Goal: Transaction & Acquisition: Purchase product/service

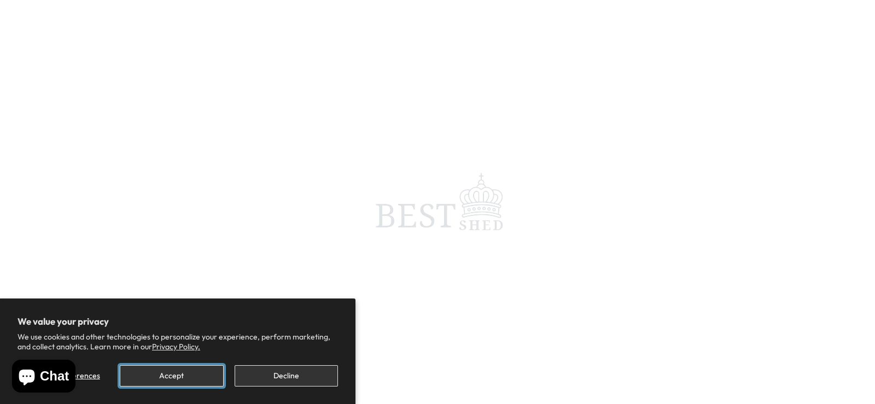
click at [194, 383] on button "Accept" at bounding box center [171, 375] width 103 height 21
click at [184, 375] on button "Accept" at bounding box center [171, 375] width 103 height 21
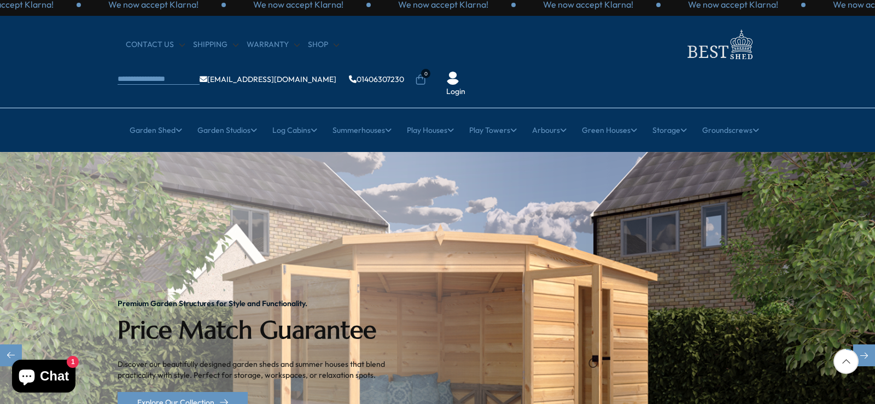
scroll to position [219, 0]
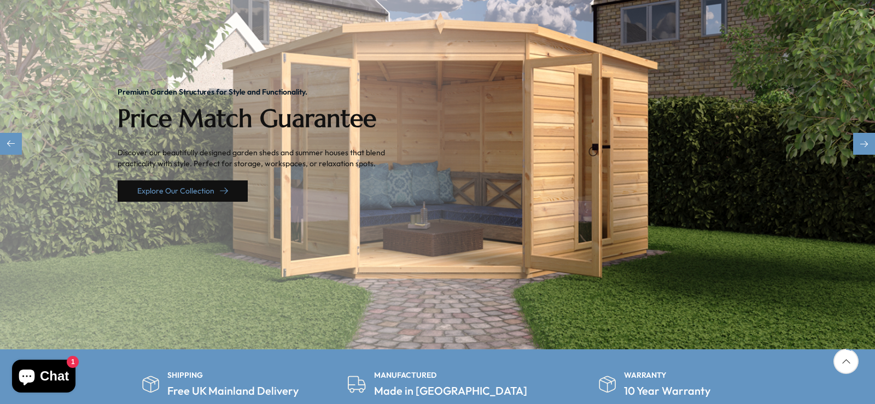
click at [208, 180] on link "Explore Our Collection" at bounding box center [183, 190] width 130 height 21
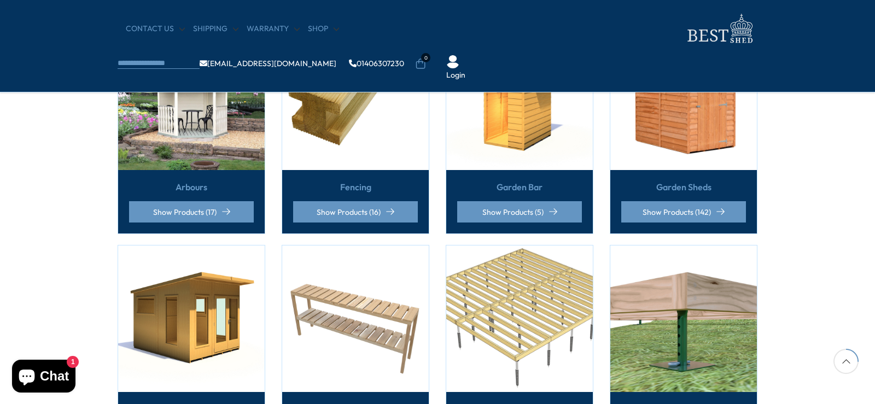
scroll to position [273, 0]
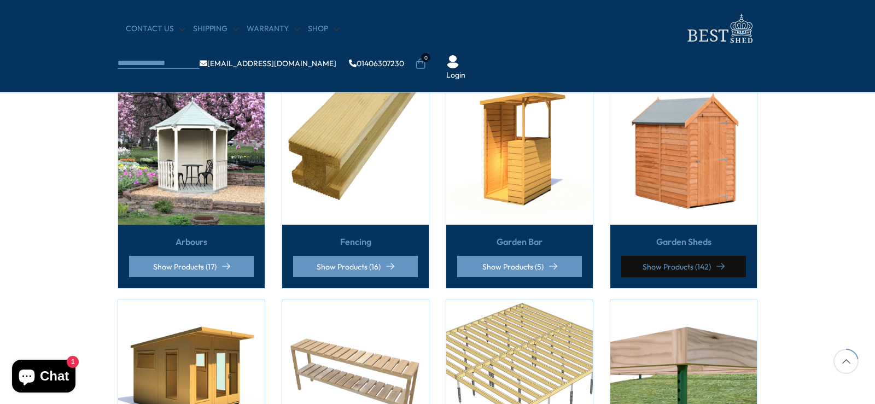
click at [681, 256] on link "Show Products (142)" at bounding box center [683, 266] width 125 height 21
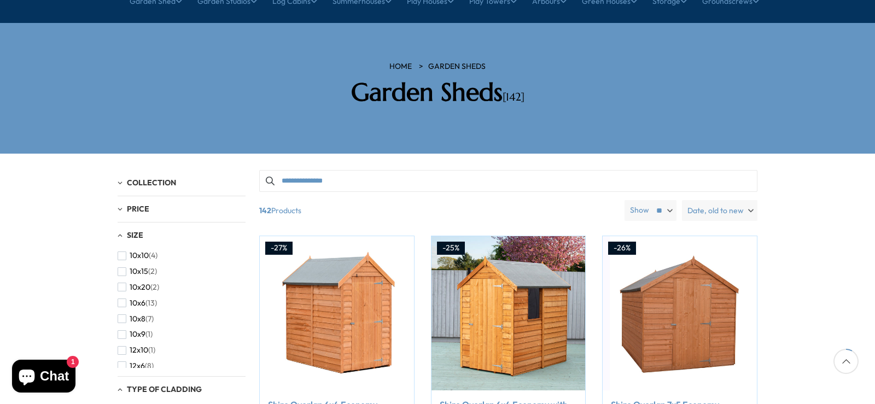
scroll to position [109, 0]
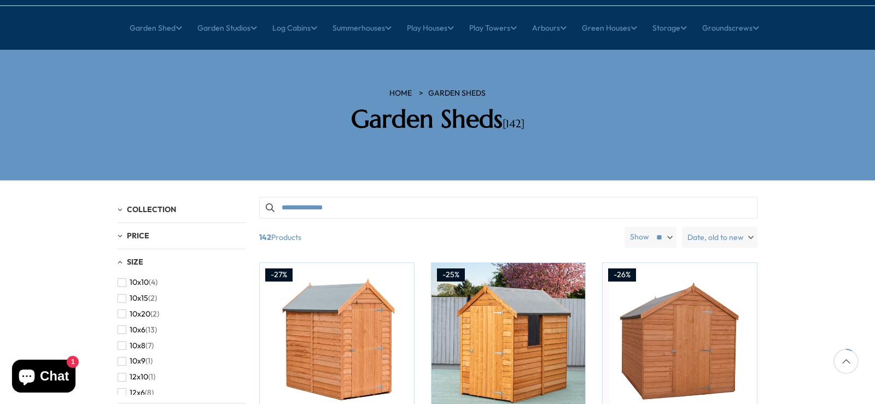
click at [752, 227] on label "Date, old to new" at bounding box center [719, 237] width 75 height 21
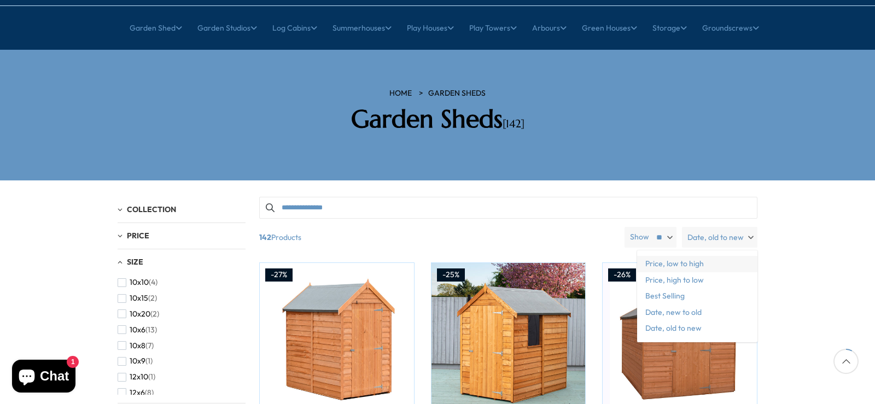
click at [682, 256] on span "Price, low to high" at bounding box center [697, 264] width 120 height 16
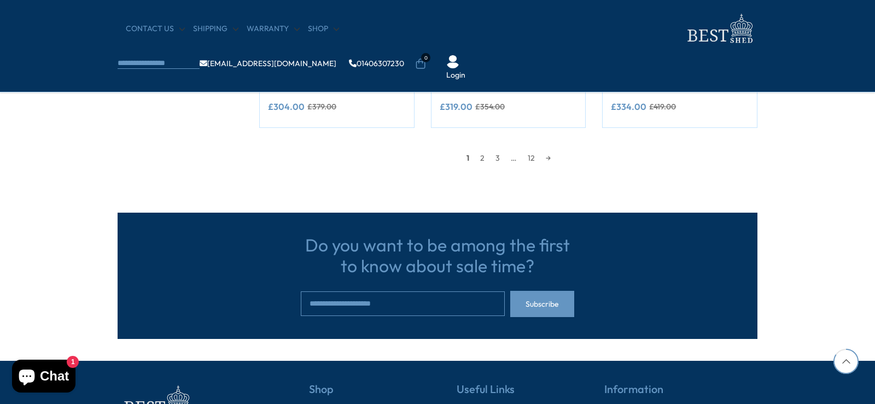
scroll to position [1094, 0]
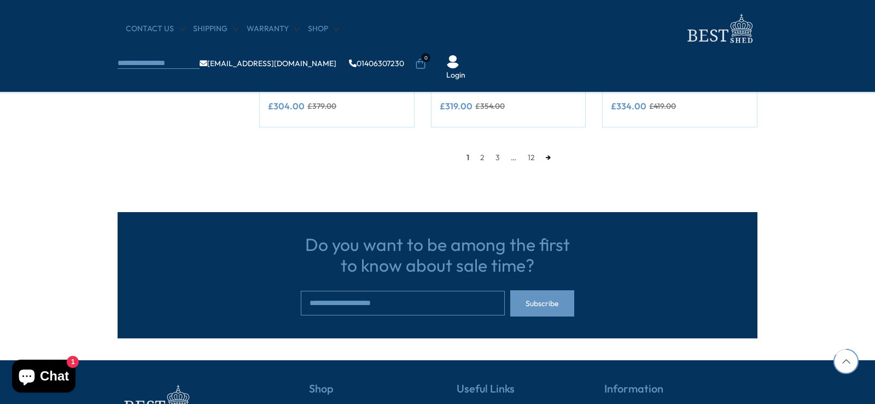
click at [549, 155] on link "→" at bounding box center [548, 157] width 16 height 16
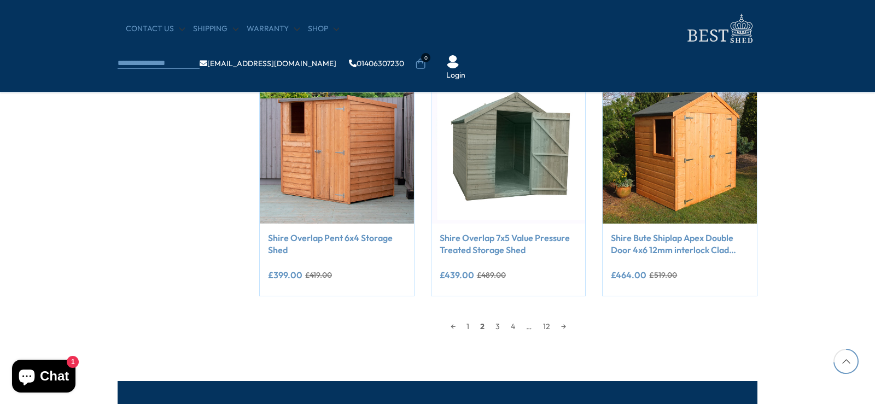
scroll to position [979, 0]
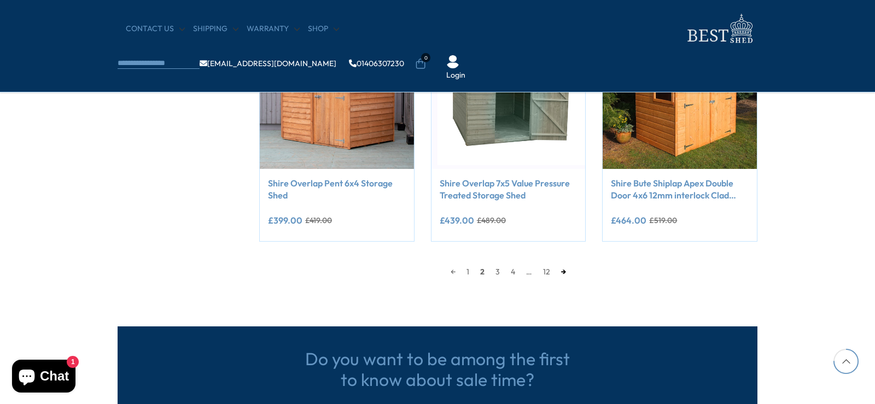
click at [568, 271] on link "→" at bounding box center [564, 272] width 16 height 16
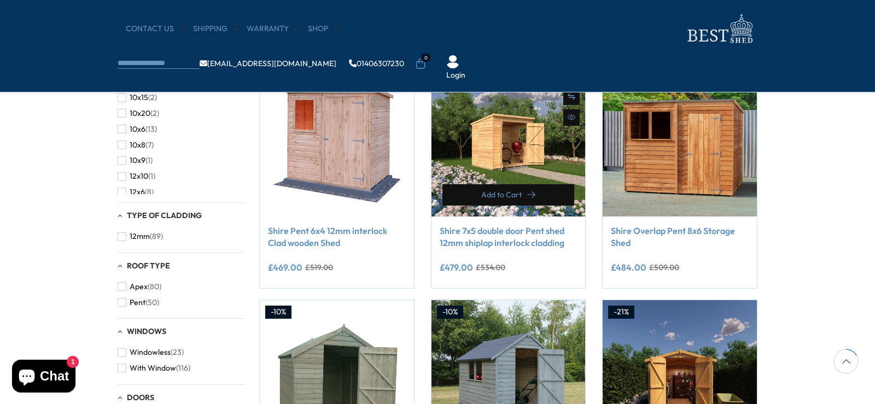
scroll to position [214, 0]
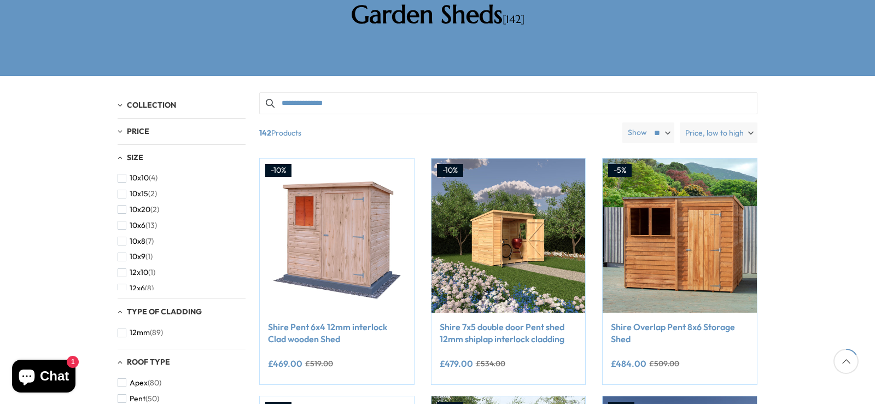
click at [751, 122] on label "Price, low to high" at bounding box center [719, 132] width 78 height 21
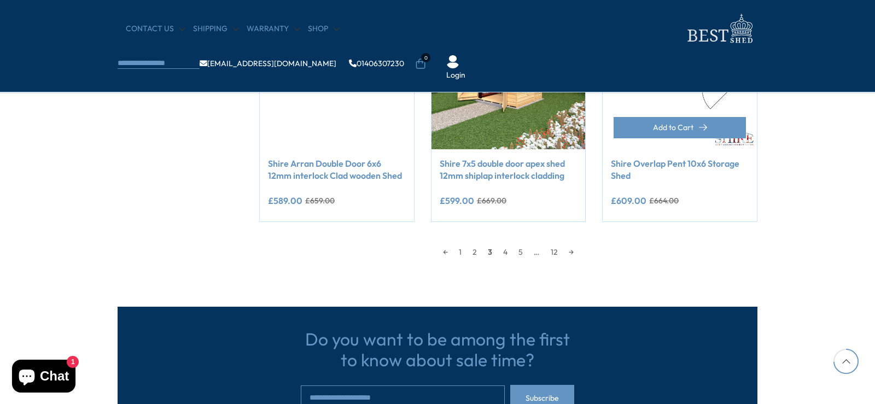
scroll to position [1034, 0]
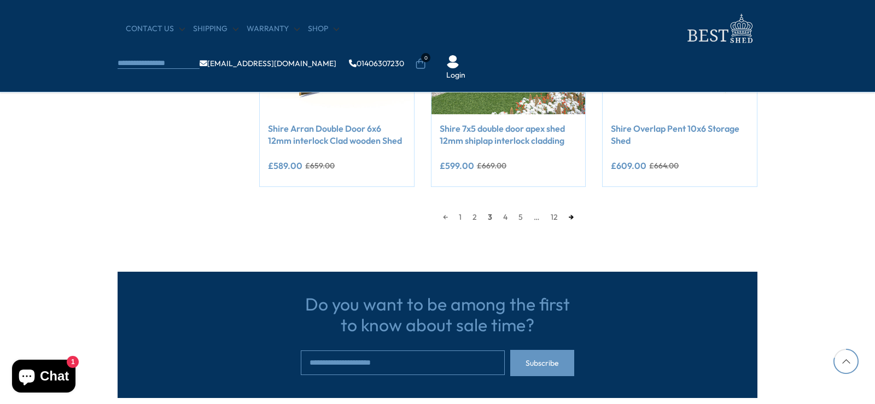
click at [570, 215] on link "→" at bounding box center [571, 217] width 16 height 16
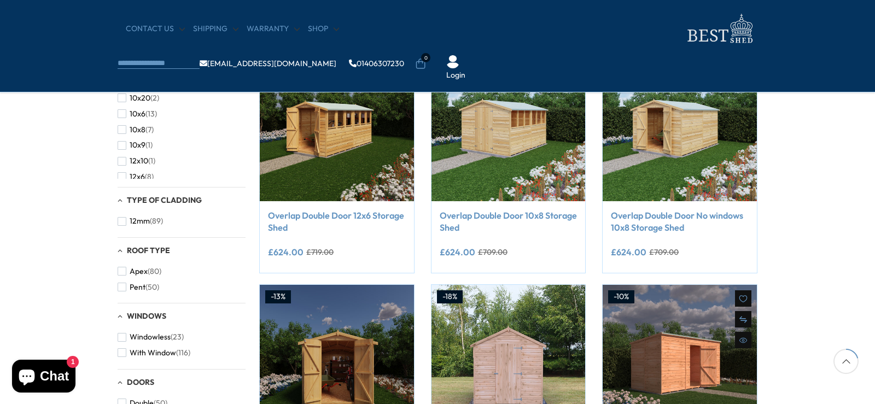
scroll to position [214, 0]
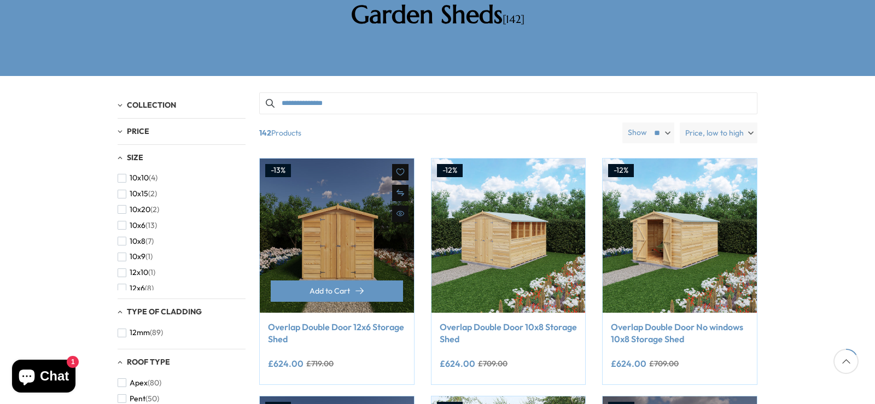
click at [337, 207] on img at bounding box center [337, 236] width 154 height 154
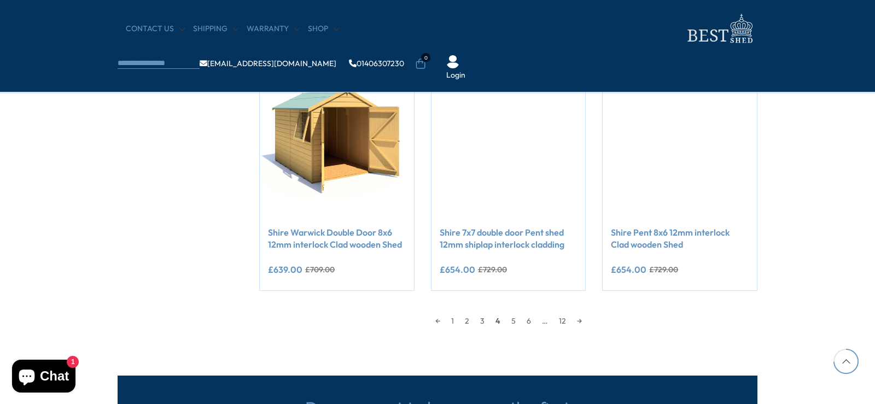
scroll to position [979, 0]
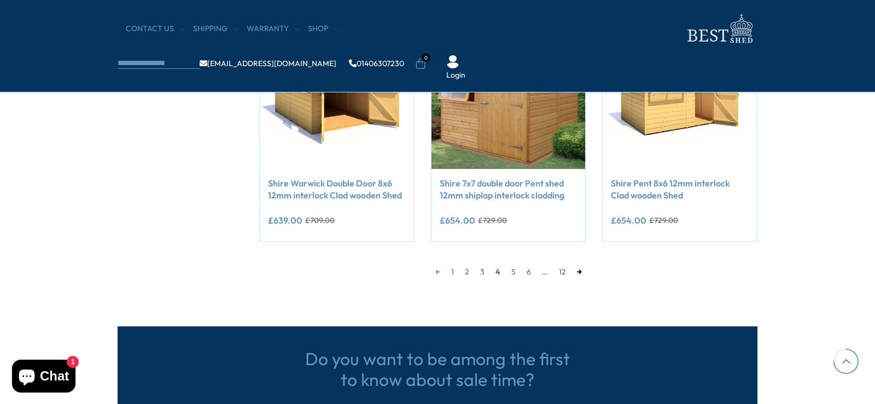
click at [580, 270] on link "→" at bounding box center [579, 272] width 16 height 16
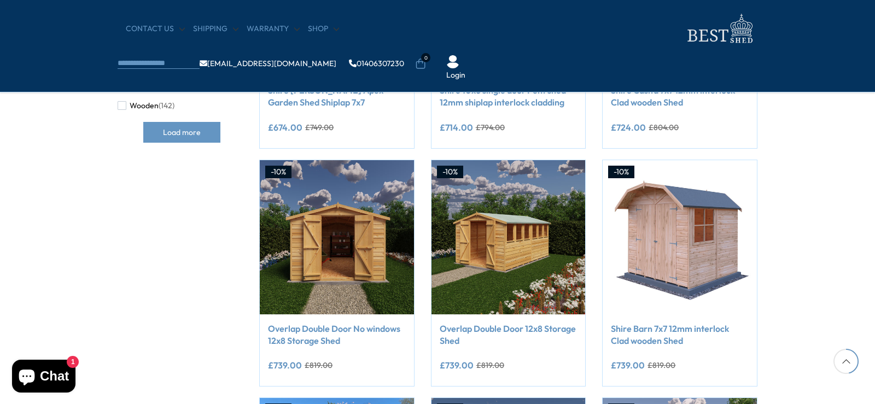
scroll to position [597, 0]
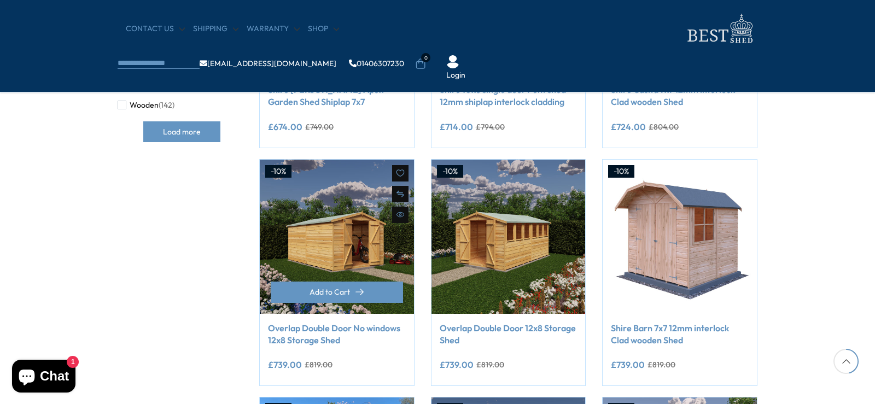
click at [327, 238] on img at bounding box center [337, 237] width 154 height 154
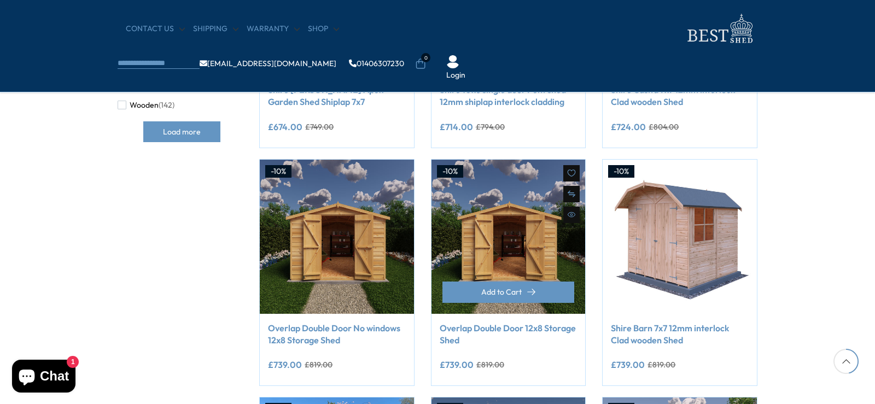
click at [496, 241] on img at bounding box center [508, 237] width 154 height 154
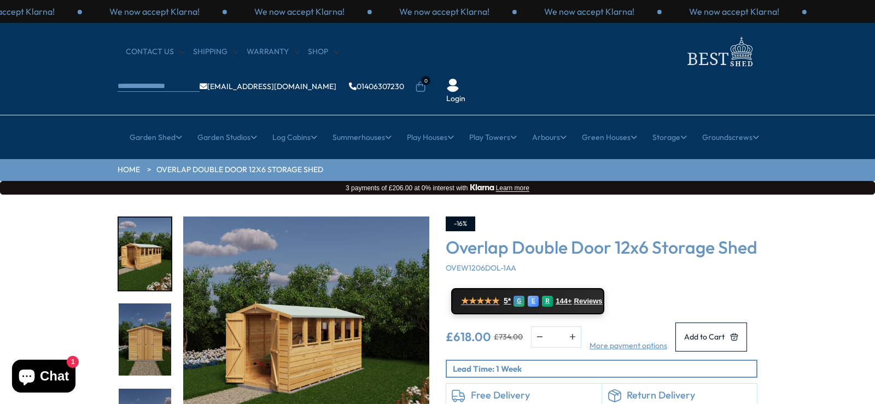
click at [155, 303] on img "2 / 20" at bounding box center [145, 339] width 52 height 73
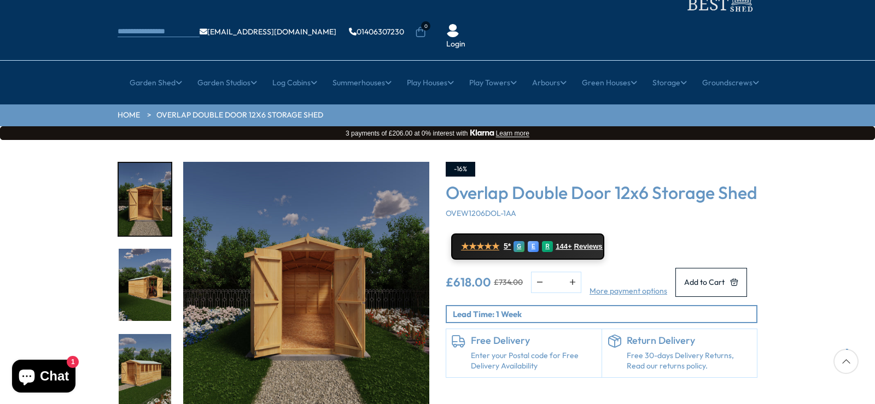
scroll to position [109, 0]
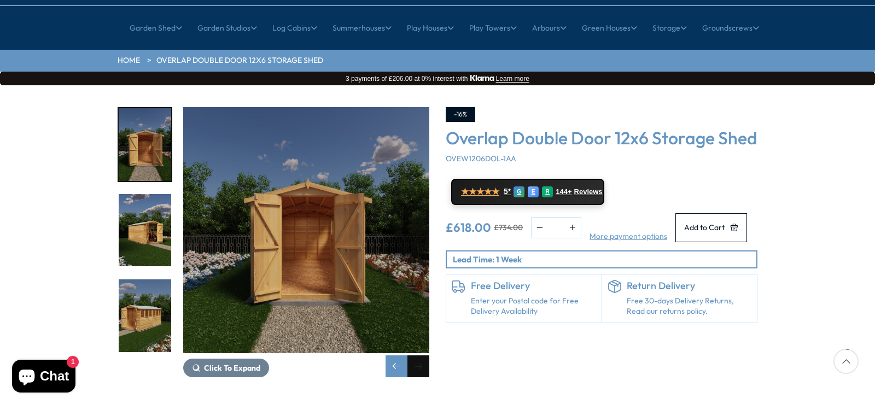
click at [419, 355] on div "Next slide" at bounding box center [418, 366] width 22 height 22
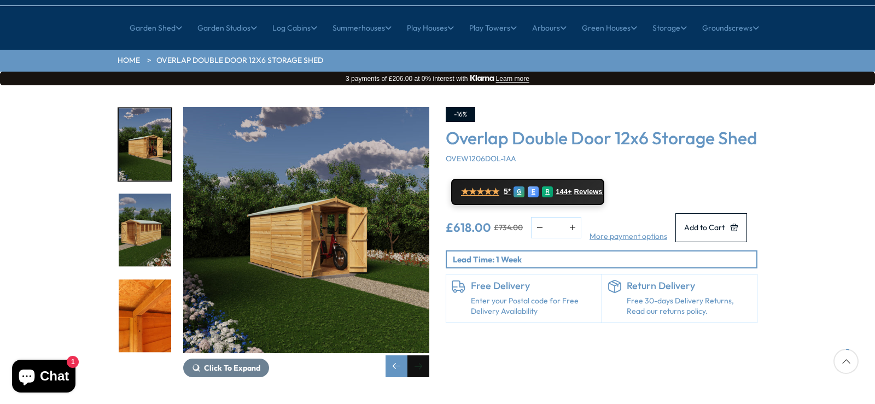
click at [419, 355] on div "Next slide" at bounding box center [418, 366] width 22 height 22
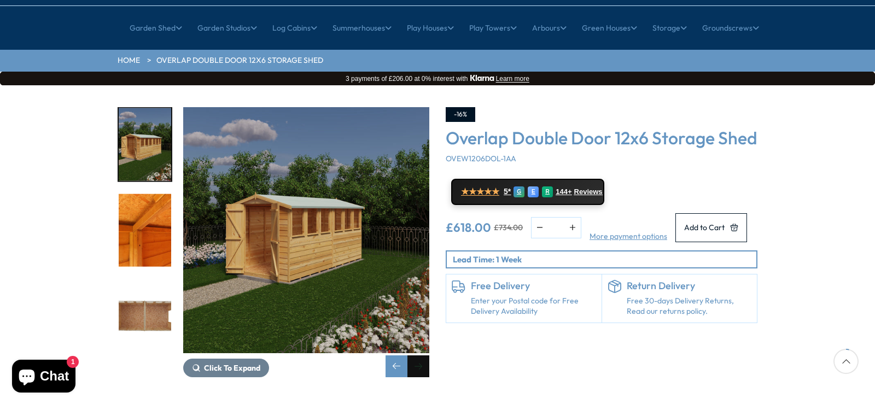
click at [419, 355] on div "Next slide" at bounding box center [418, 366] width 22 height 22
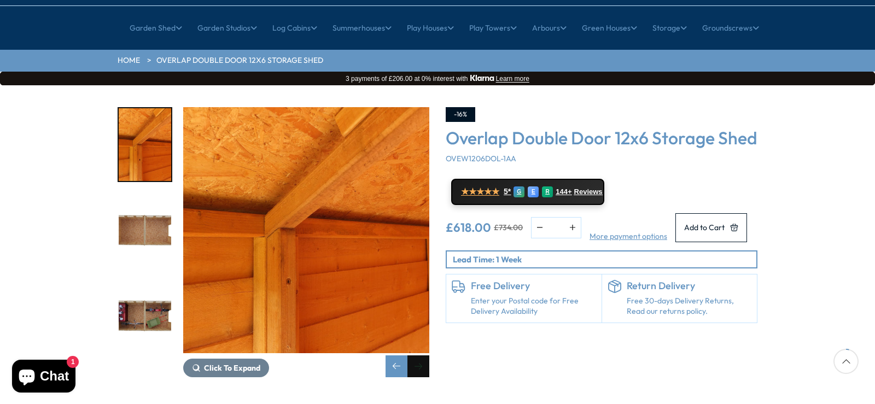
click at [419, 355] on div "Next slide" at bounding box center [418, 366] width 22 height 22
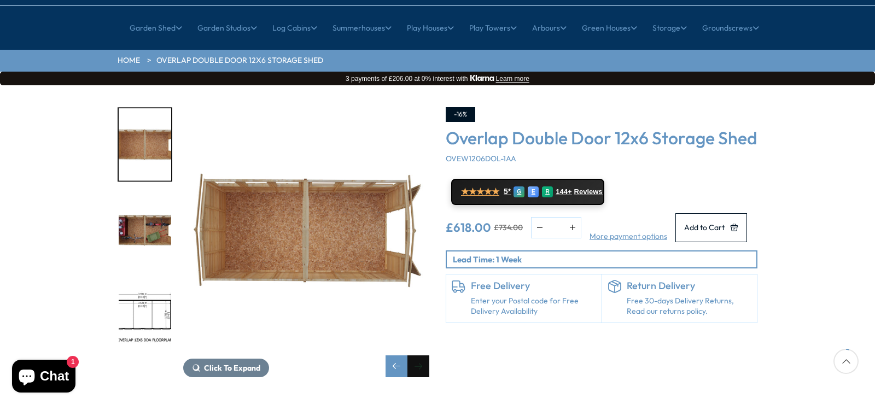
click at [419, 355] on div "Next slide" at bounding box center [418, 366] width 22 height 22
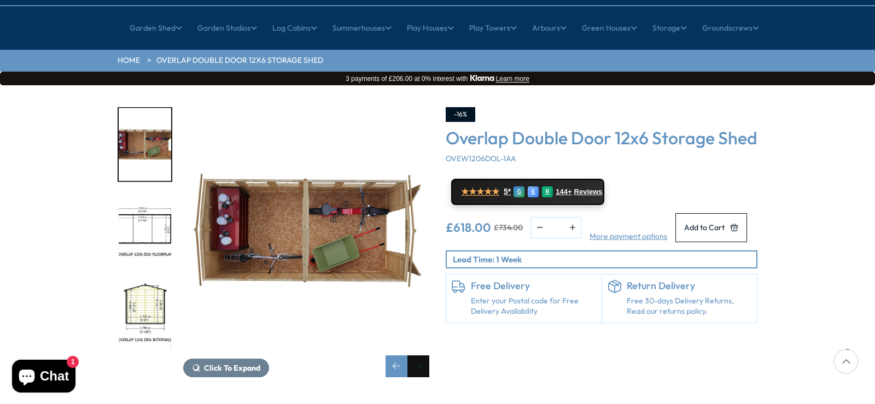
click at [419, 355] on div "Next slide" at bounding box center [418, 366] width 22 height 22
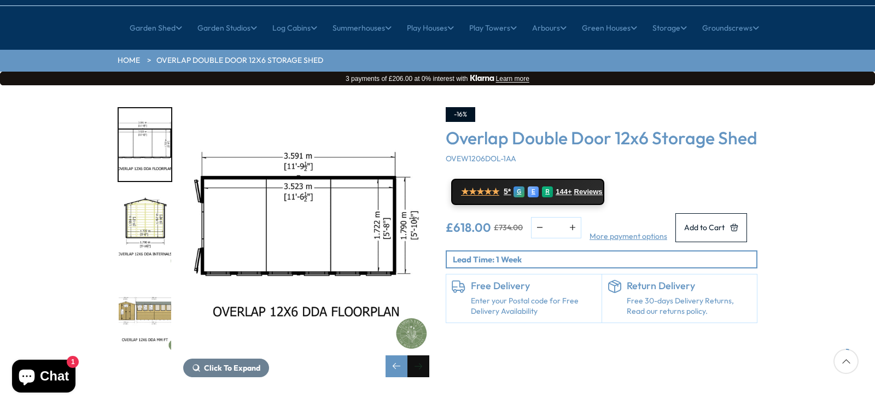
click at [418, 355] on div "Next slide" at bounding box center [418, 366] width 22 height 22
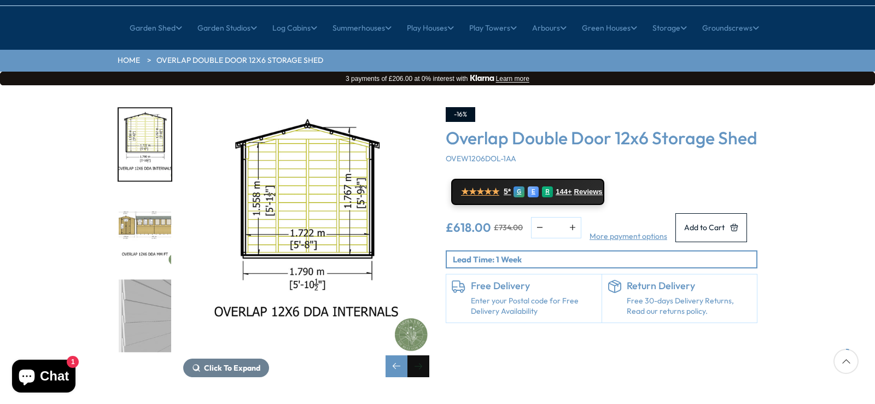
click at [418, 355] on div "Next slide" at bounding box center [418, 366] width 22 height 22
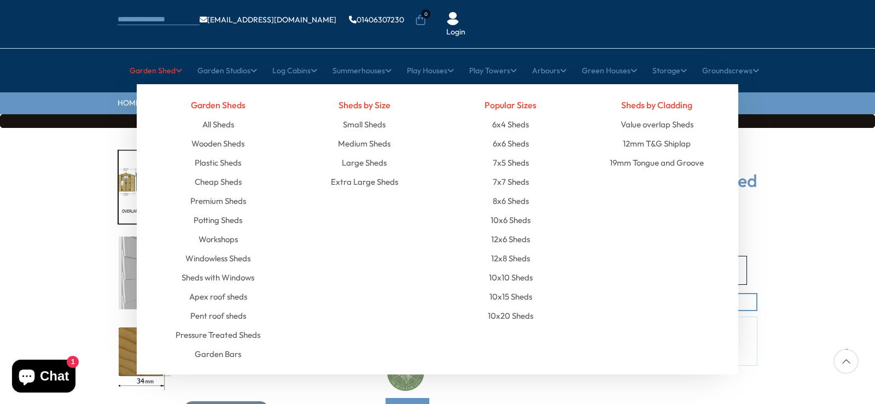
scroll to position [55, 0]
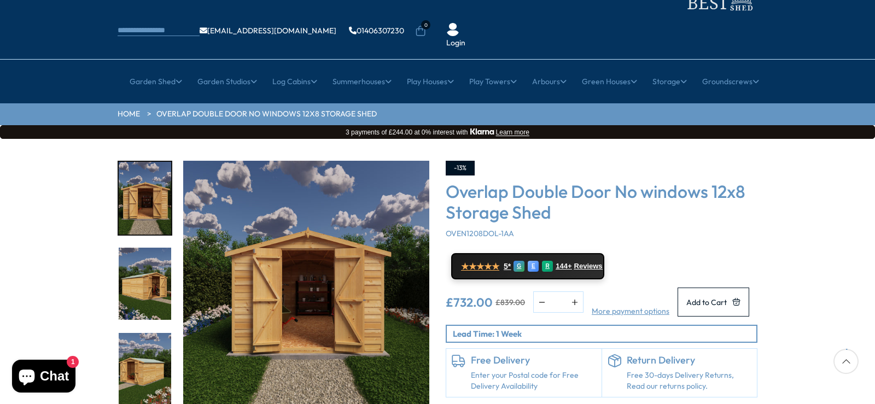
scroll to position [55, 0]
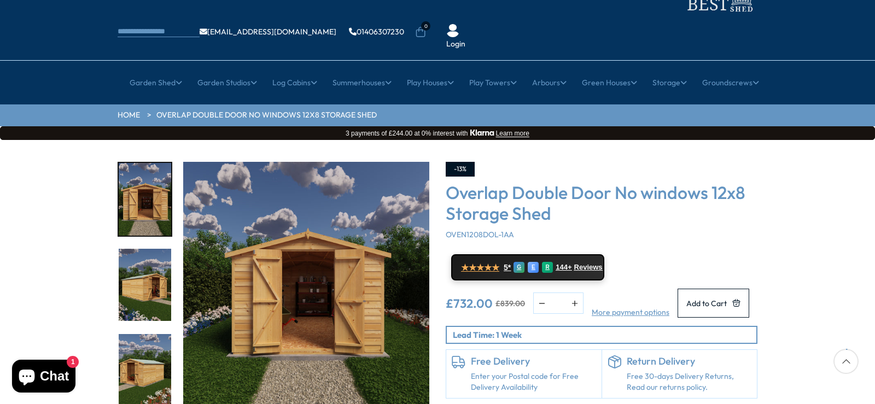
click at [139, 259] on img "2 / 20" at bounding box center [145, 285] width 52 height 73
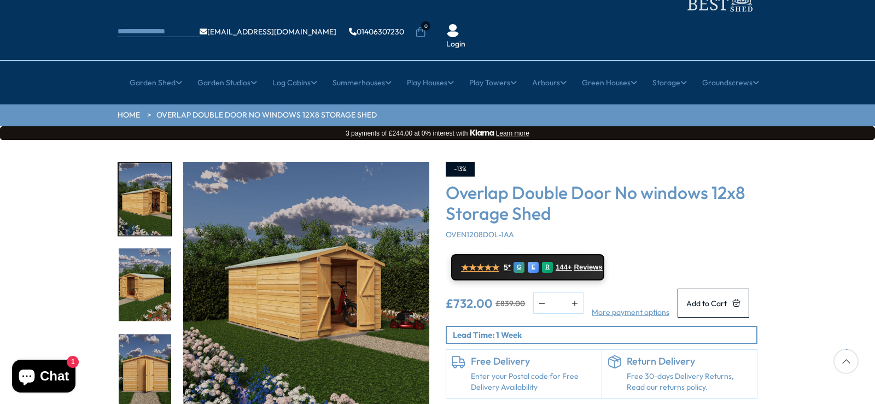
click at [154, 340] on img "4 / 20" at bounding box center [145, 370] width 52 height 73
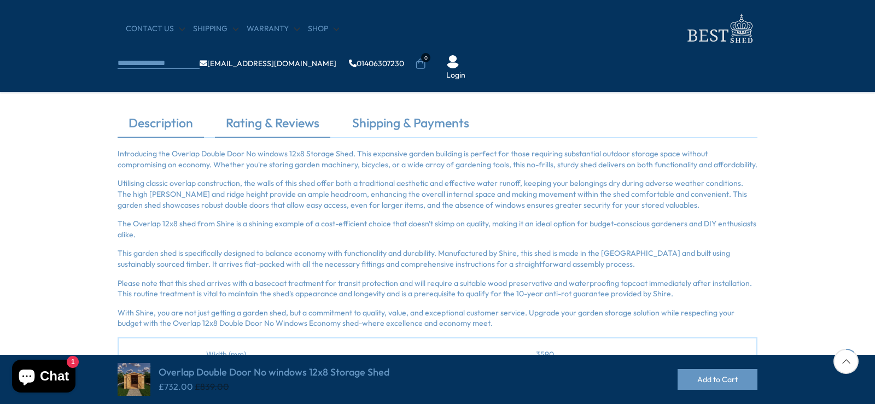
scroll to position [328, 0]
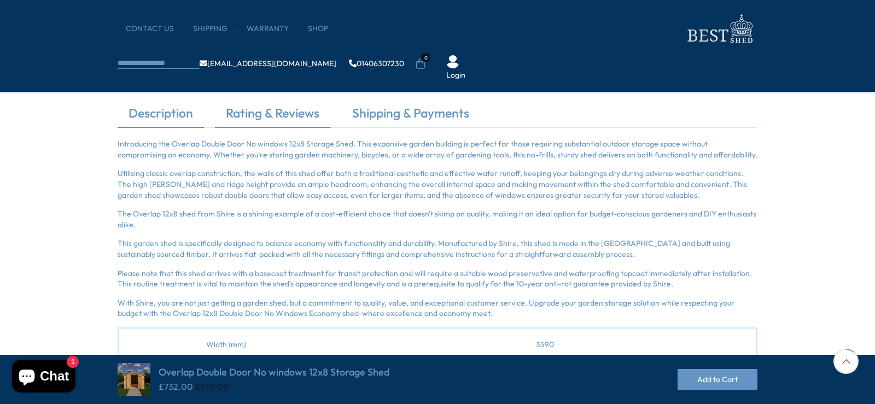
click at [267, 113] on link "Rating & Reviews" at bounding box center [272, 115] width 115 height 23
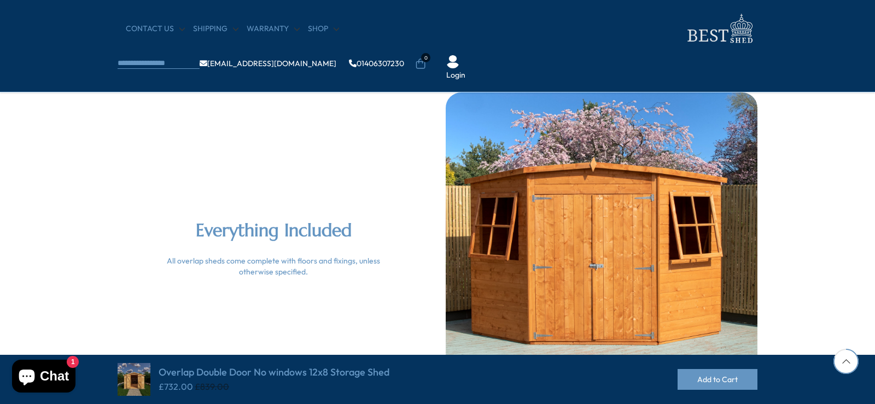
scroll to position [1969, 0]
